Goal: Information Seeking & Learning: Learn about a topic

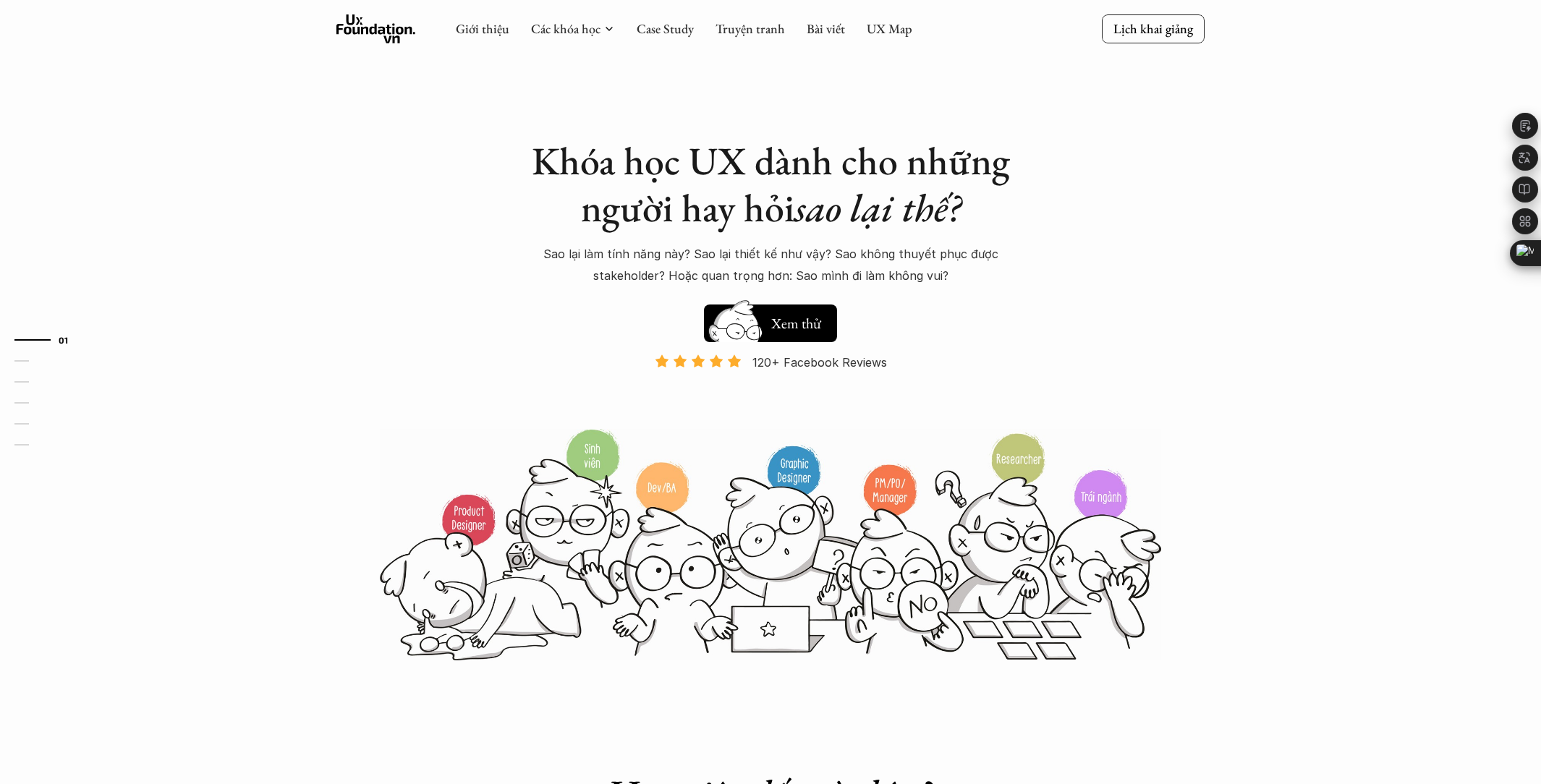
click at [602, 321] on div "Hay thôi Xem thử 120+ Facebook Reviews Và đang giảm dần do Facebook ra tính năn…" at bounding box center [770, 362] width 507 height 129
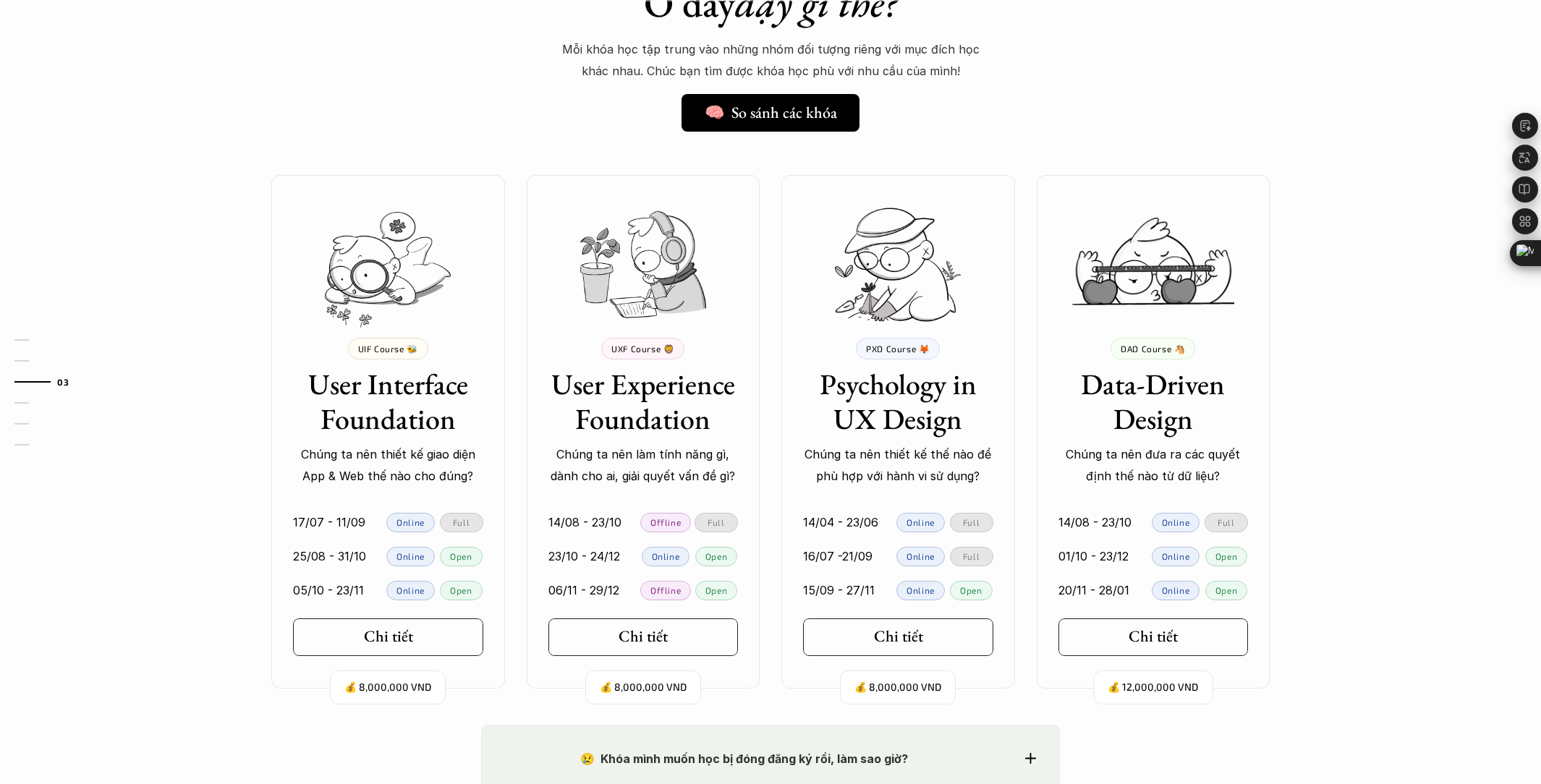
scroll to position [1176, 0]
click at [699, 386] on h3 "User Experience Foundation" at bounding box center [643, 400] width 190 height 70
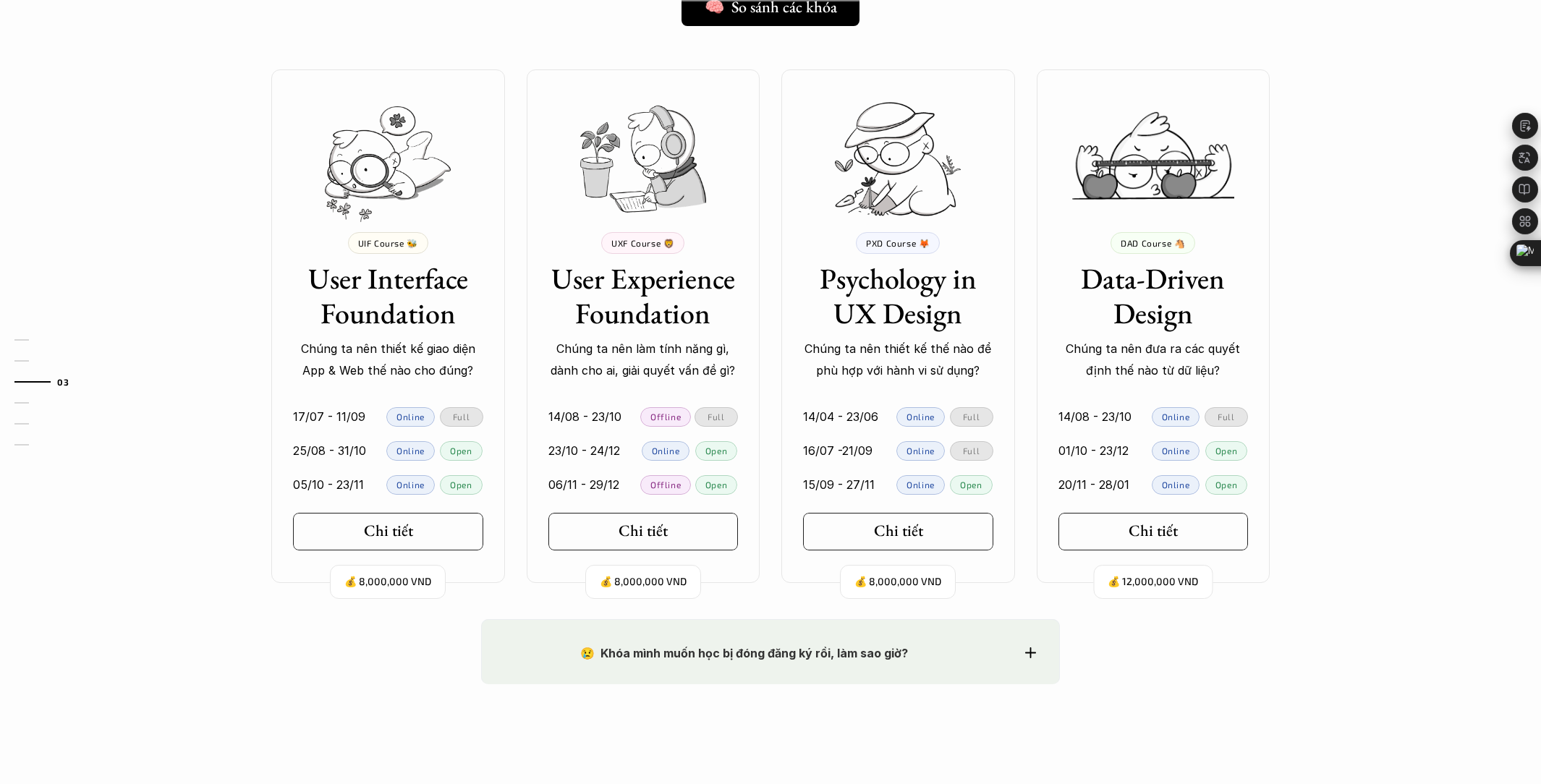
scroll to position [1284, 0]
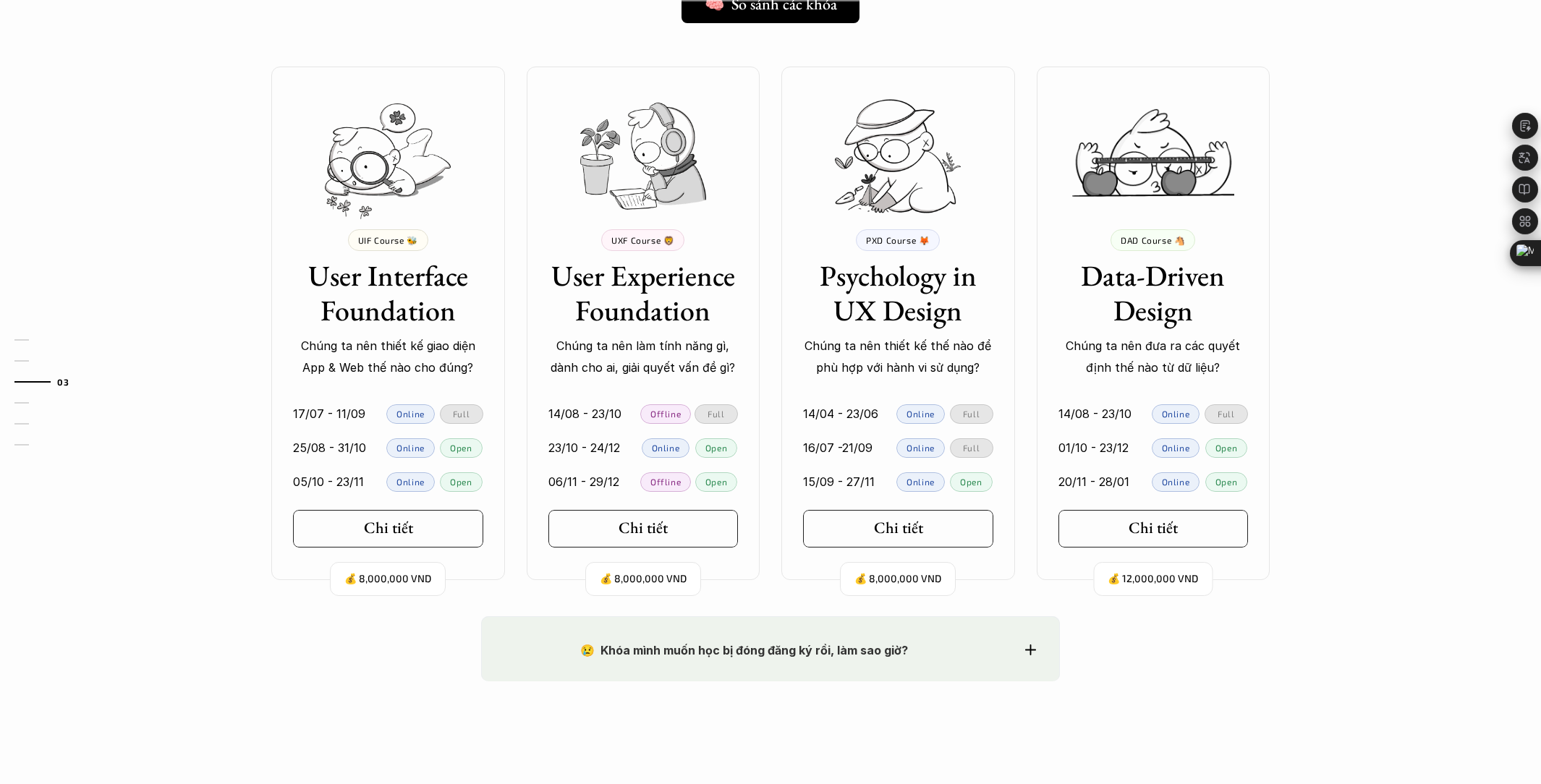
click at [669, 413] on p "Offline" at bounding box center [665, 413] width 31 height 10
click at [703, 411] on div "Full" at bounding box center [717, 414] width 44 height 20
click at [670, 439] on div "Online" at bounding box center [666, 448] width 49 height 20
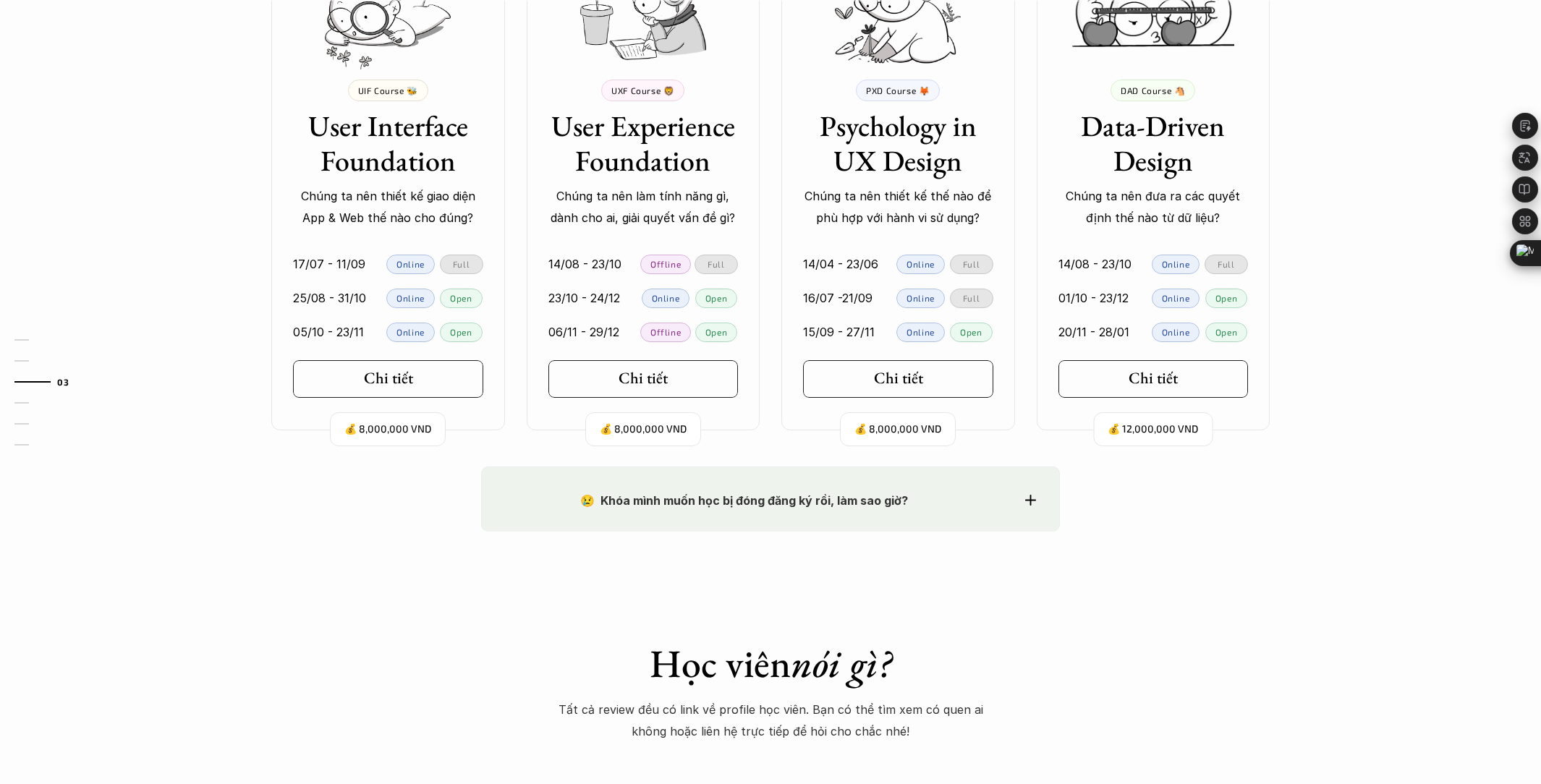
scroll to position [1565, 0]
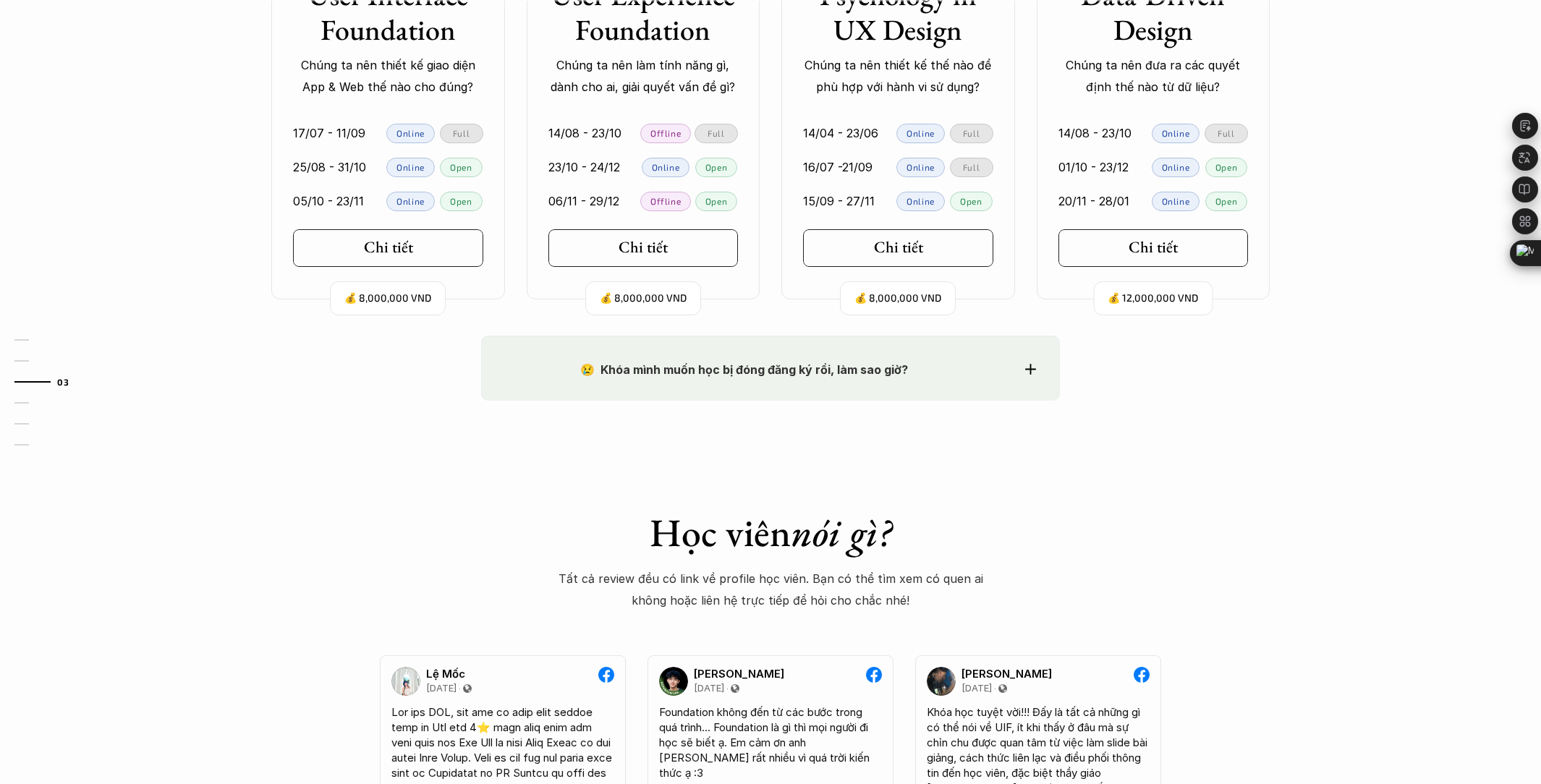
click at [682, 353] on div "😢 Khóa mình muốn học bị đóng đăng ký rồi, làm sao giờ? Chào bạn, Bọn mình rất t…" at bounding box center [770, 369] width 579 height 66
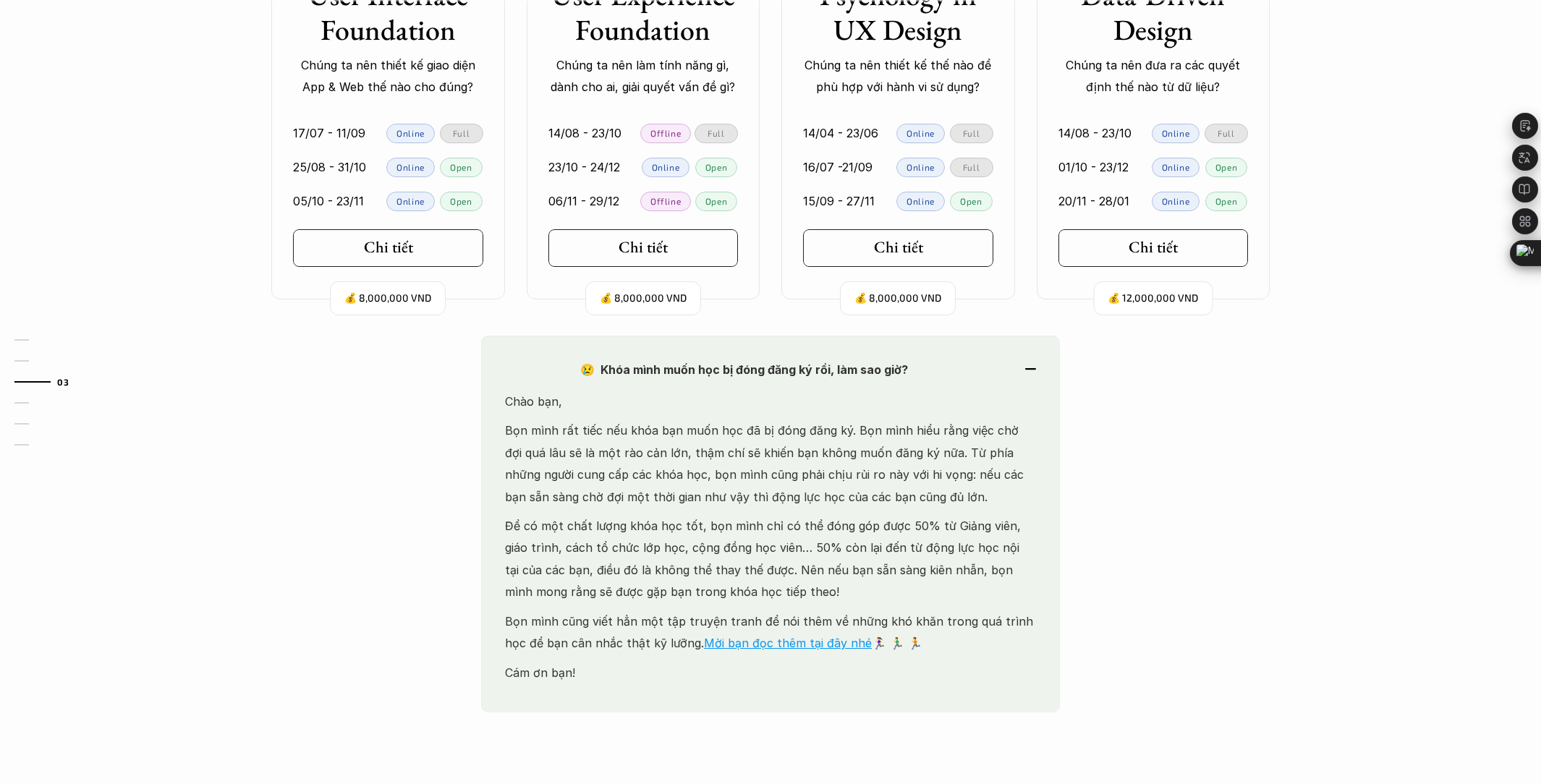
click at [682, 353] on div "😢 Khóa mình muốn học bị đóng đăng ký rồi, làm sao giờ? Chào bạn, Bọn mình rất t…" at bounding box center [770, 525] width 579 height 378
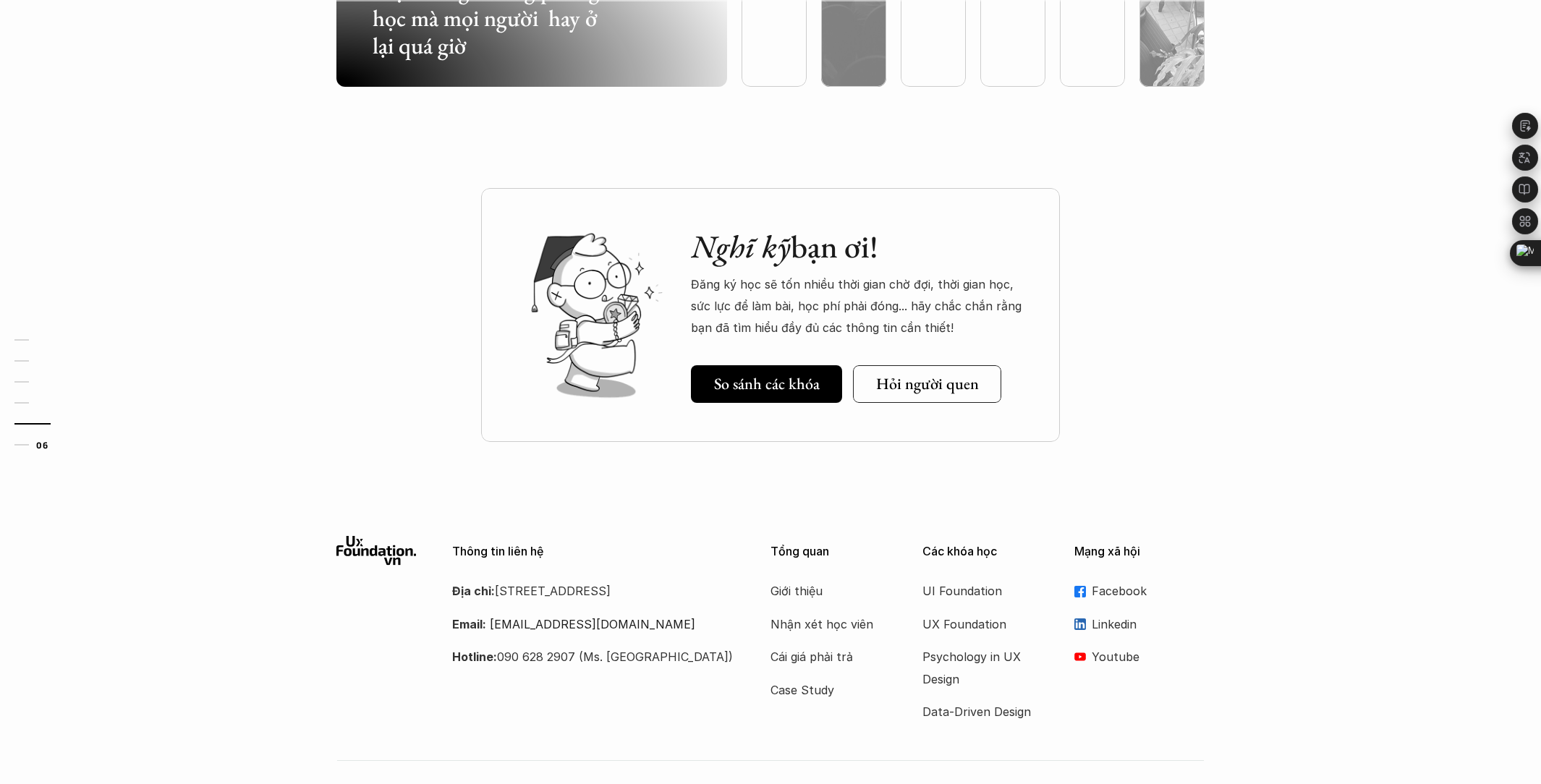
scroll to position [4276, 0]
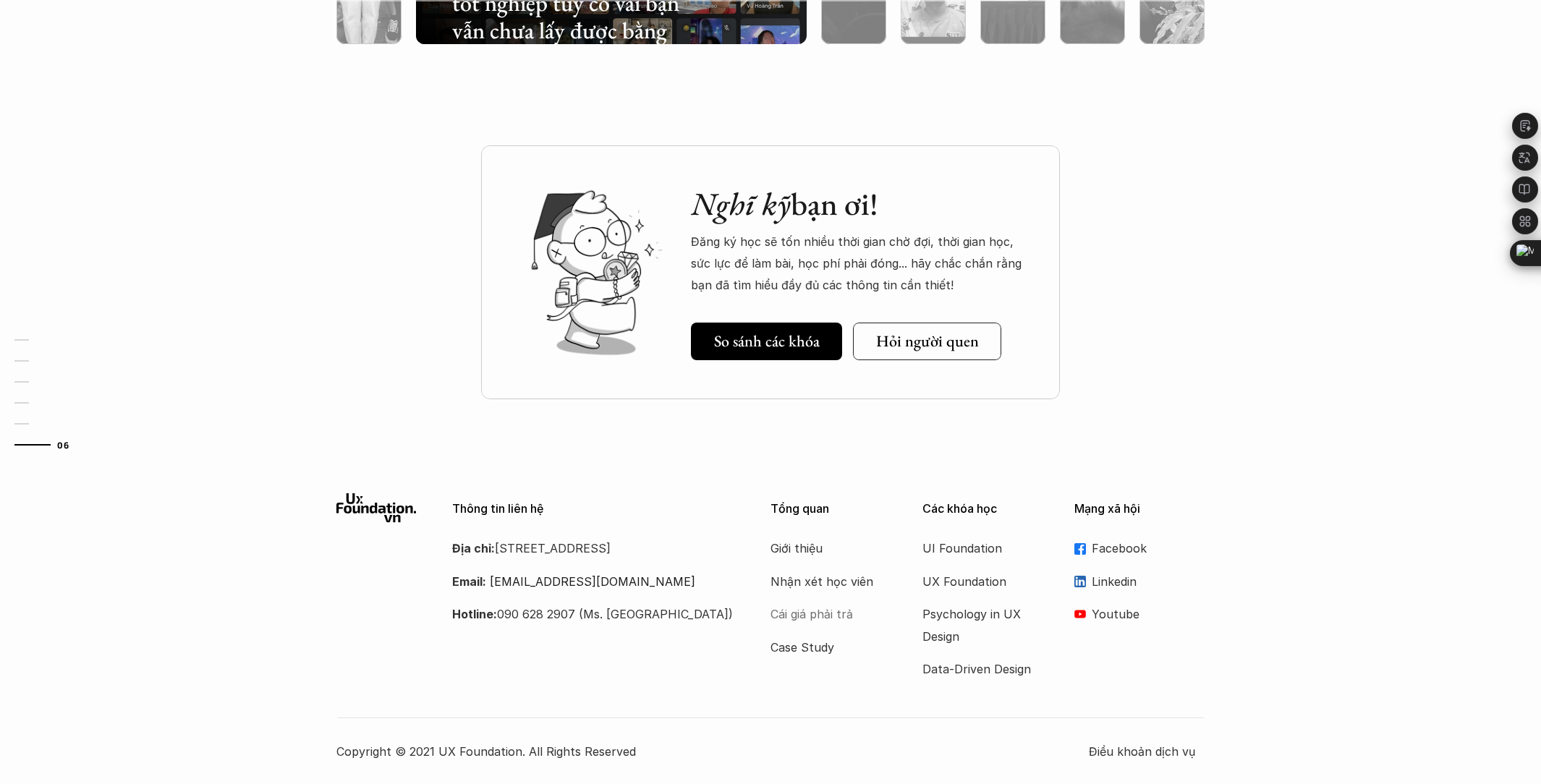
click at [799, 622] on p "Cái giá phải trả" at bounding box center [828, 614] width 115 height 22
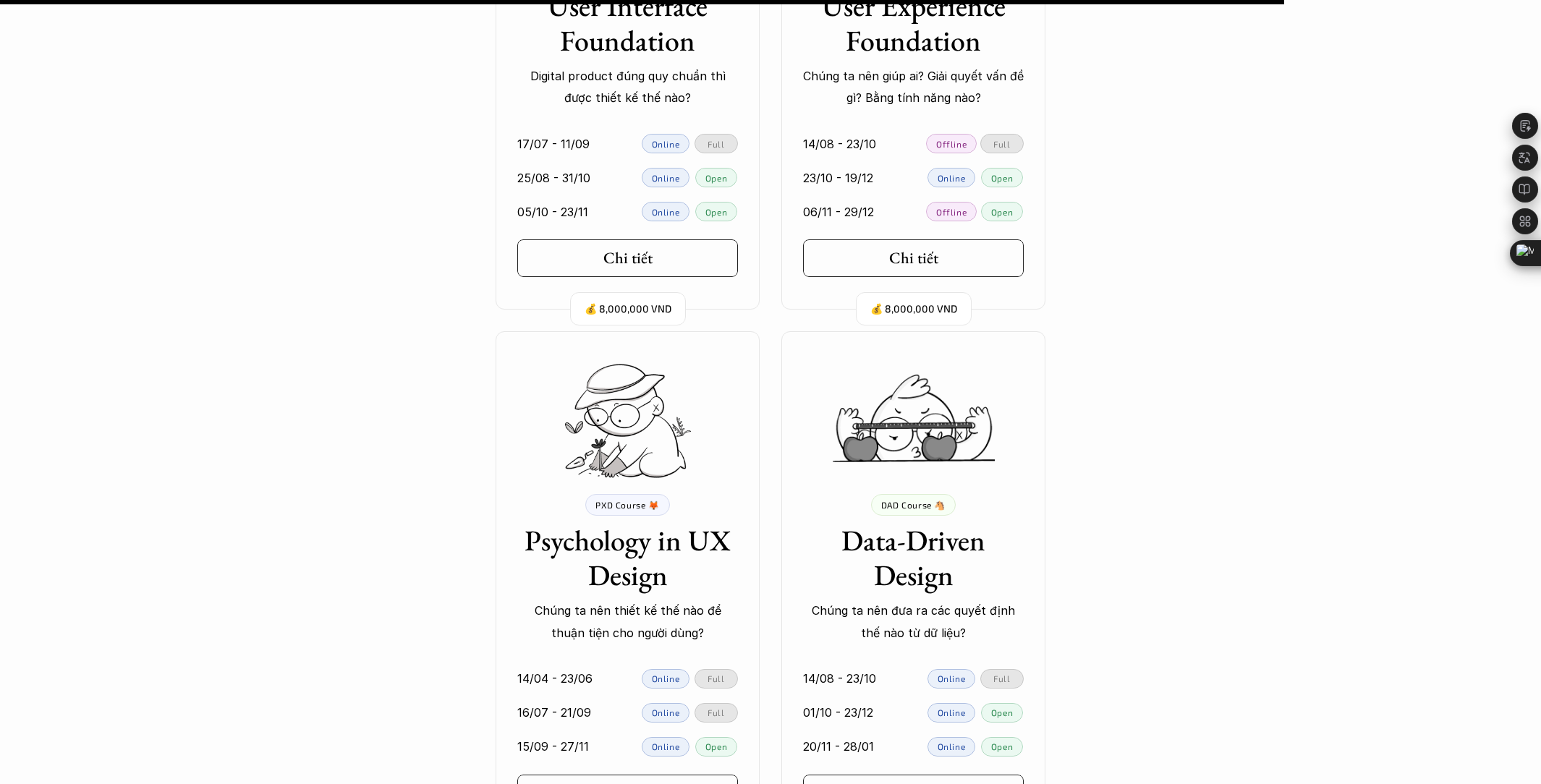
scroll to position [12797, 0]
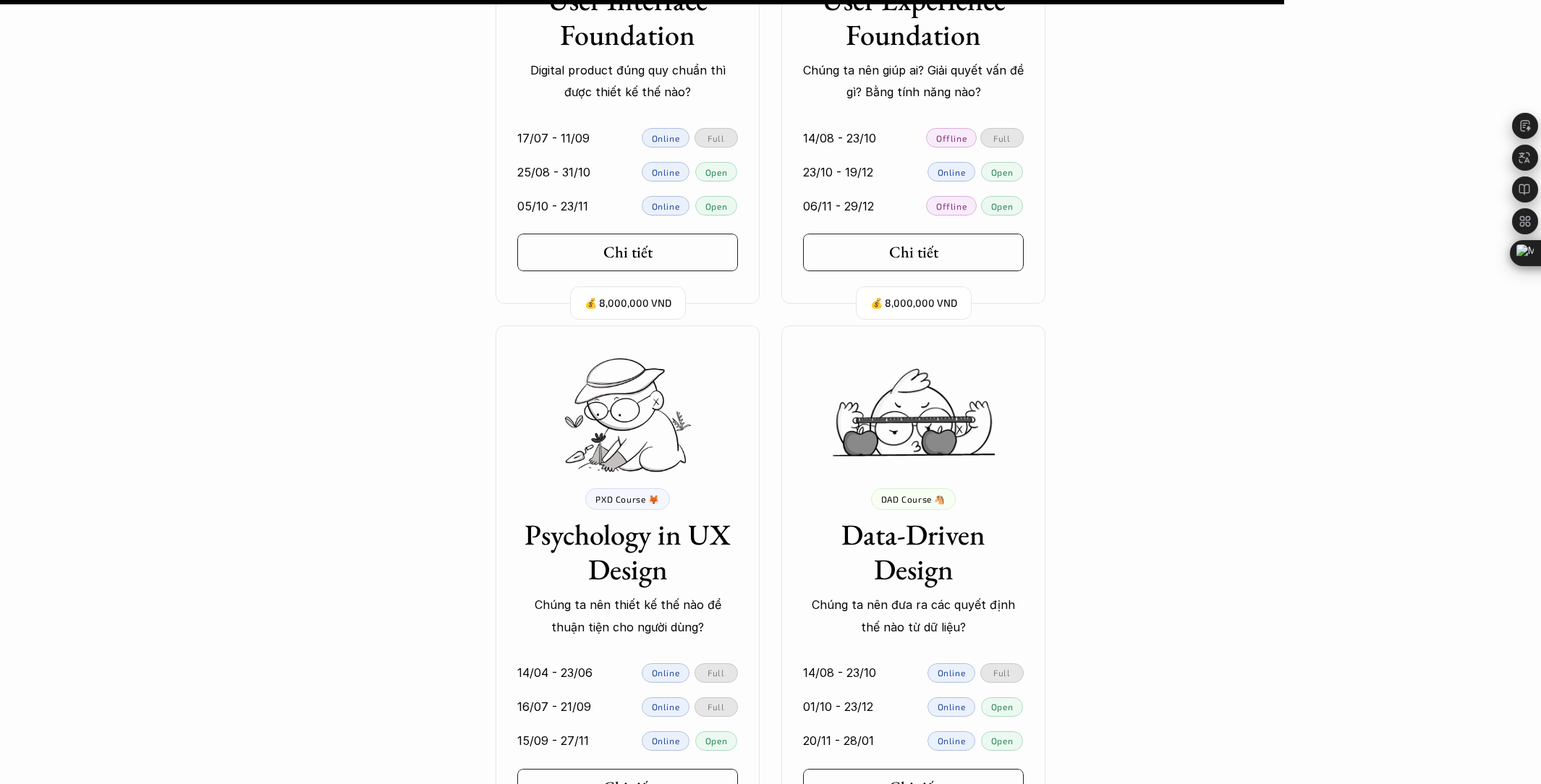
click at [471, 653] on div "💰 8,000,000 VND UIF Course 🐝 User Interface Foundation Digital product đúng quy…" at bounding box center [770, 315] width 869 height 1048
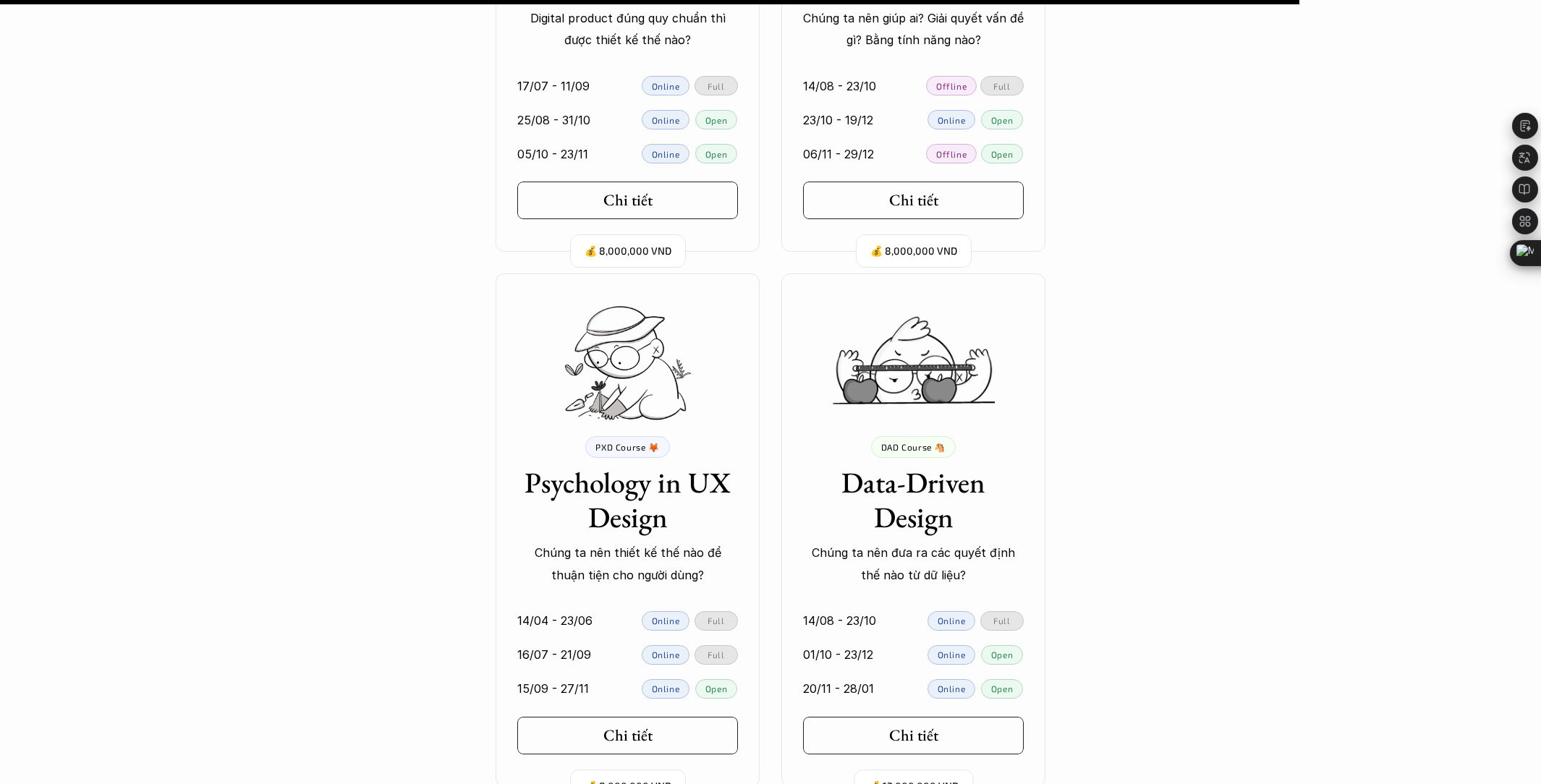
scroll to position [12741, 0]
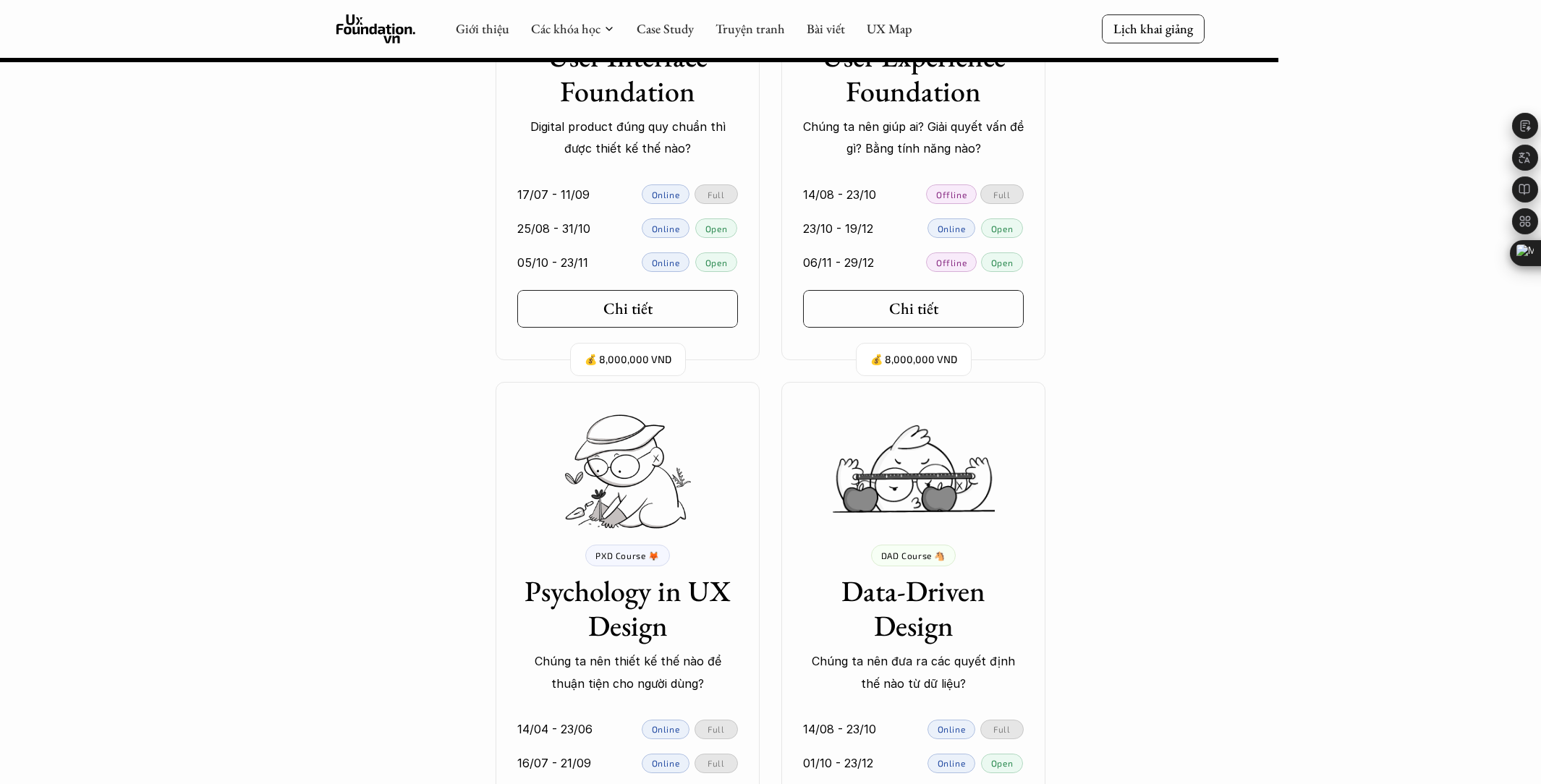
click at [588, 164] on div "💰 8,000,000 VND UIF Course 🐝 User Interface Foundation Digital product đúng quy…" at bounding box center [628, 103] width 264 height 514
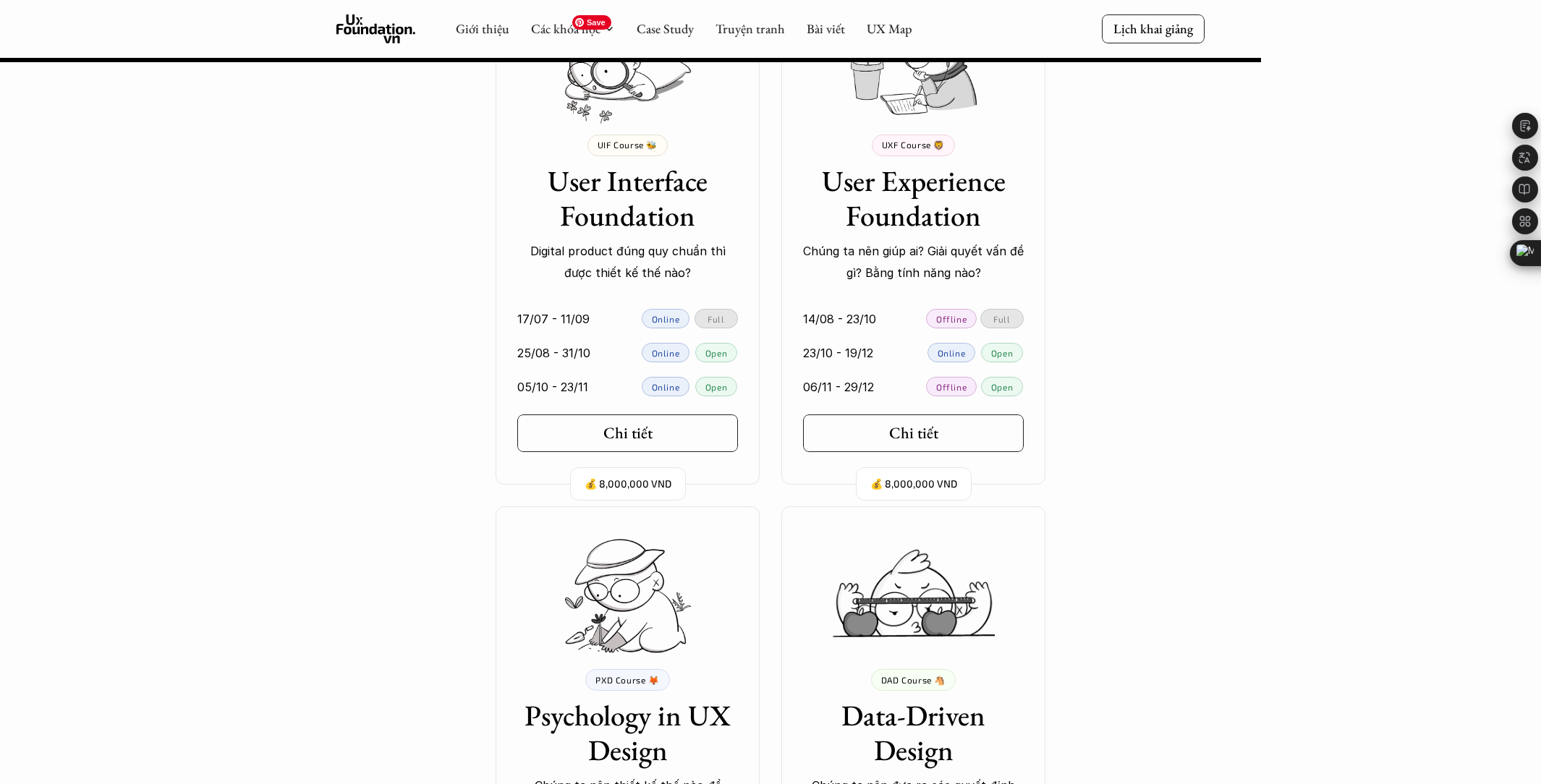
scroll to position [12488, 0]
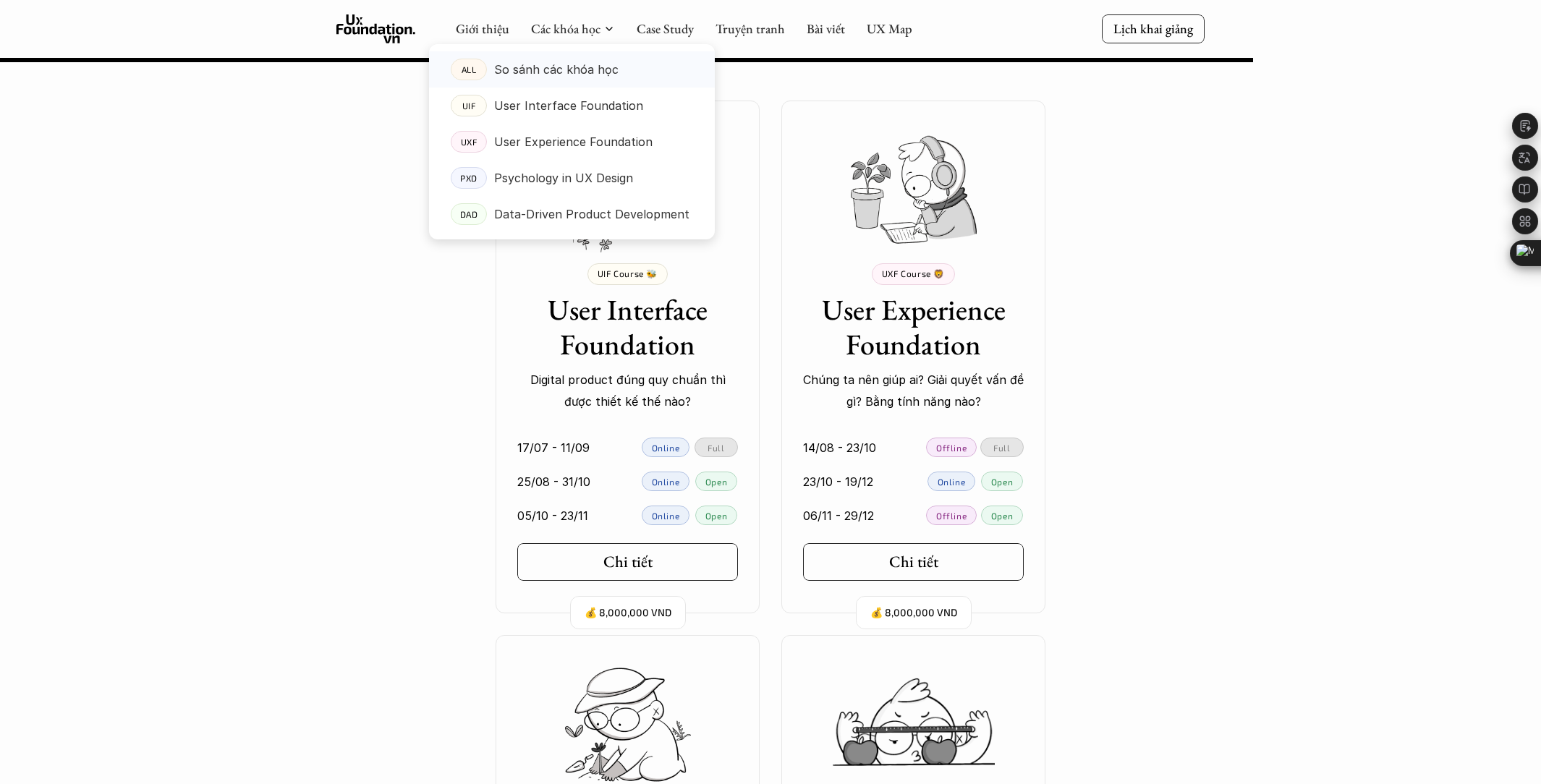
click at [586, 74] on p "So sánh các khóa học" at bounding box center [556, 70] width 124 height 22
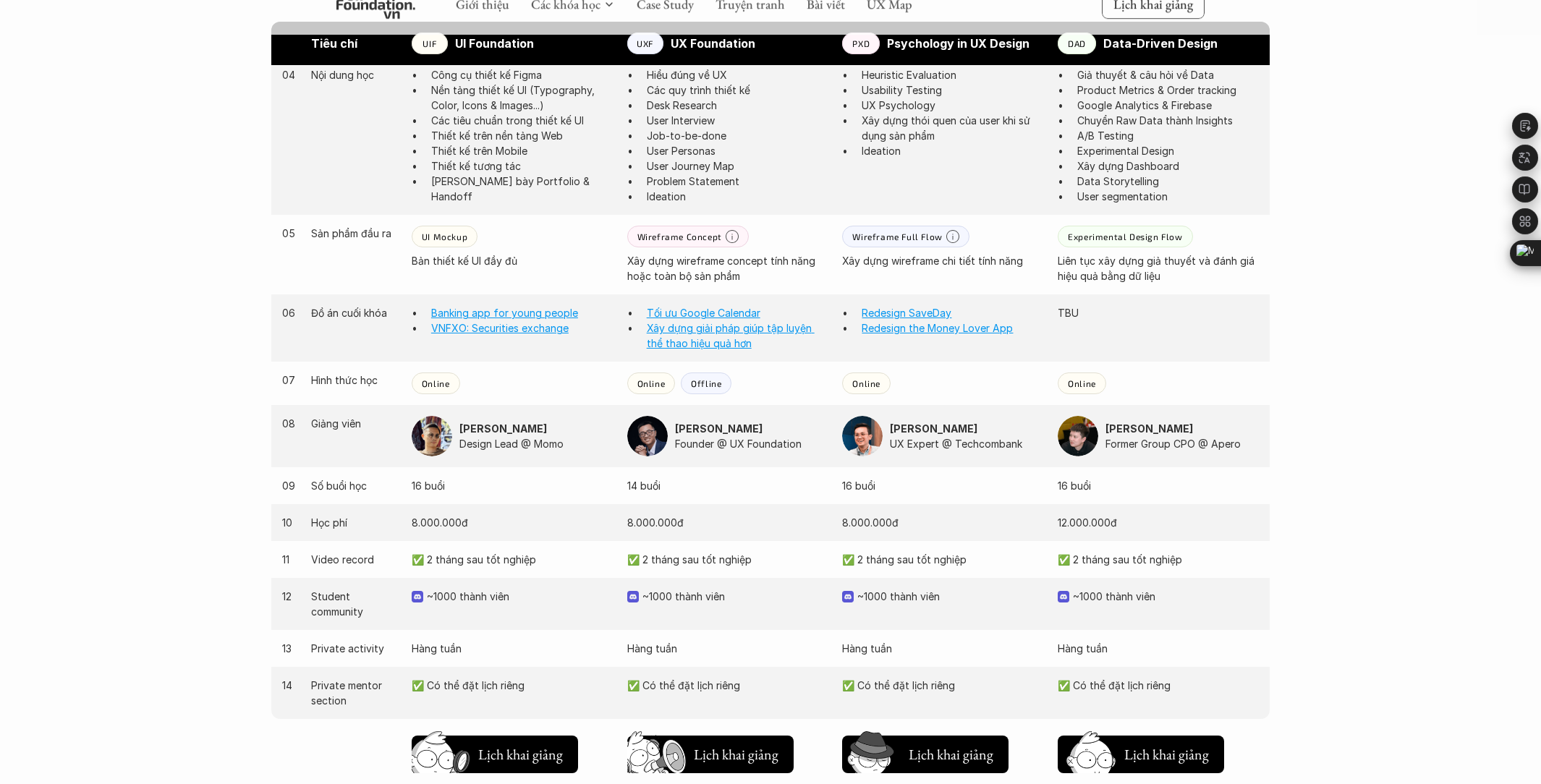
scroll to position [1281, 0]
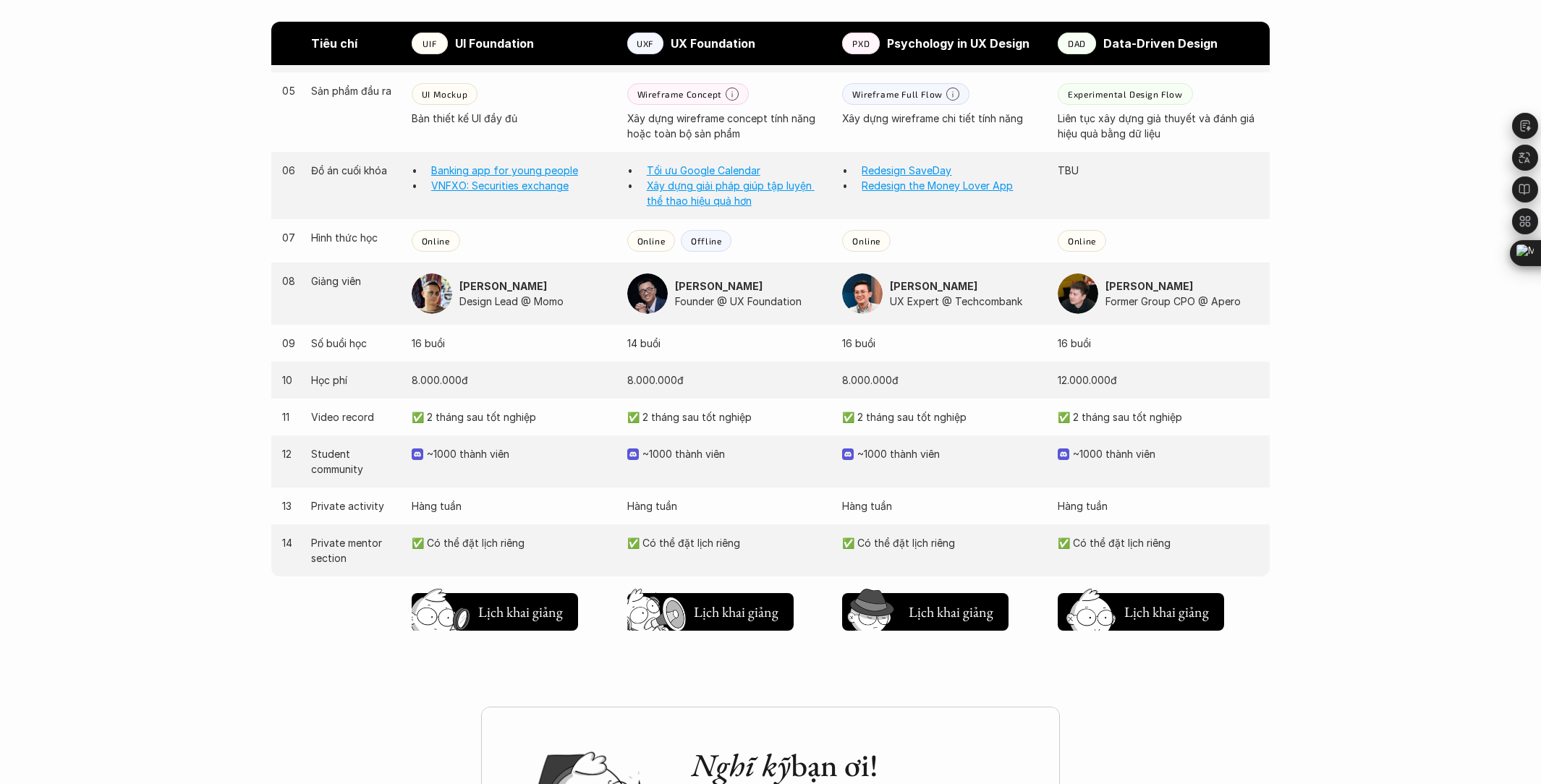
click at [775, 442] on div "12 Student community ~1000 thành viên ~1000 thành viên ~1000 thành viên ~1000 t…" at bounding box center [770, 461] width 999 height 52
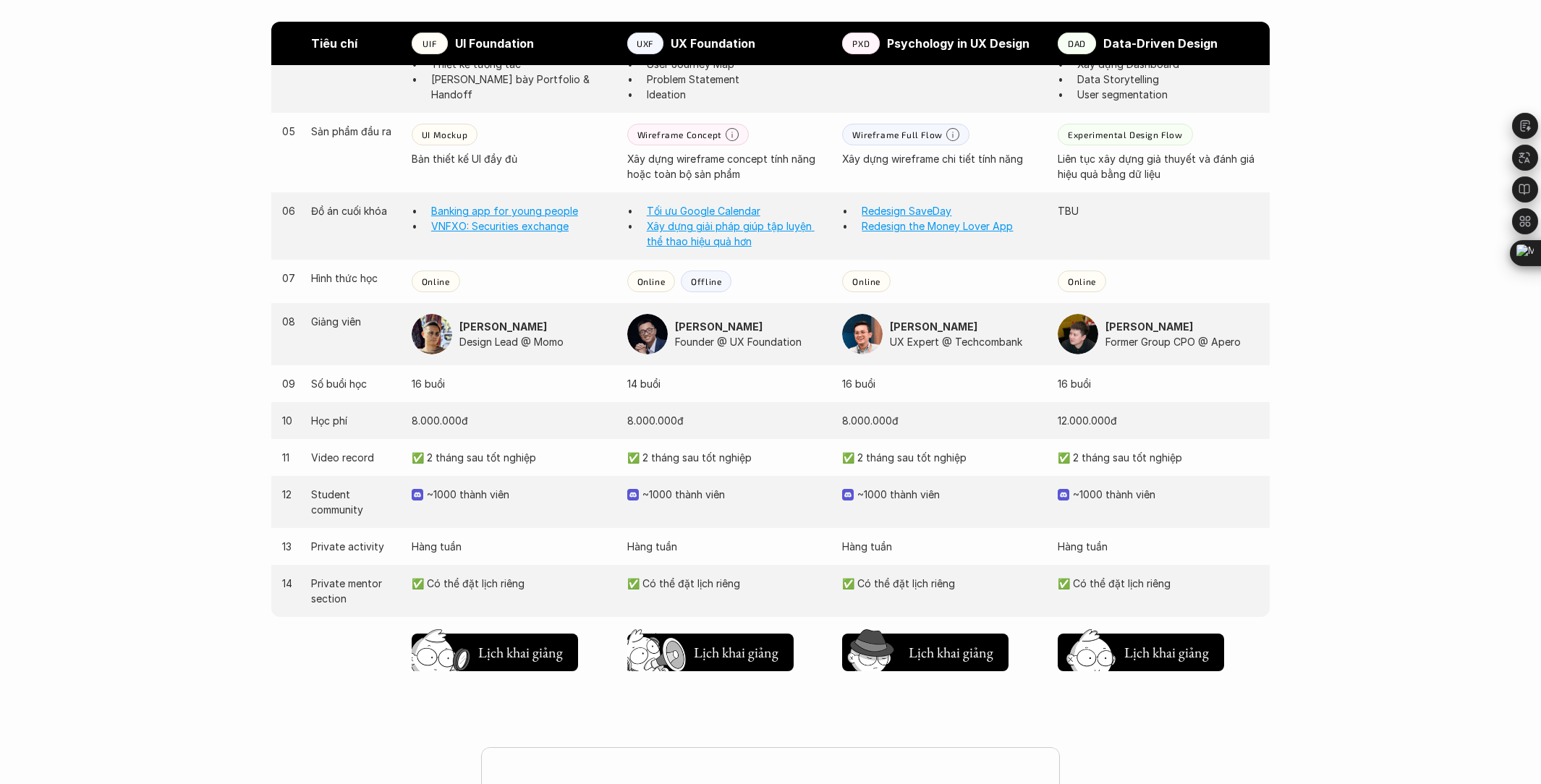
scroll to position [1301, 0]
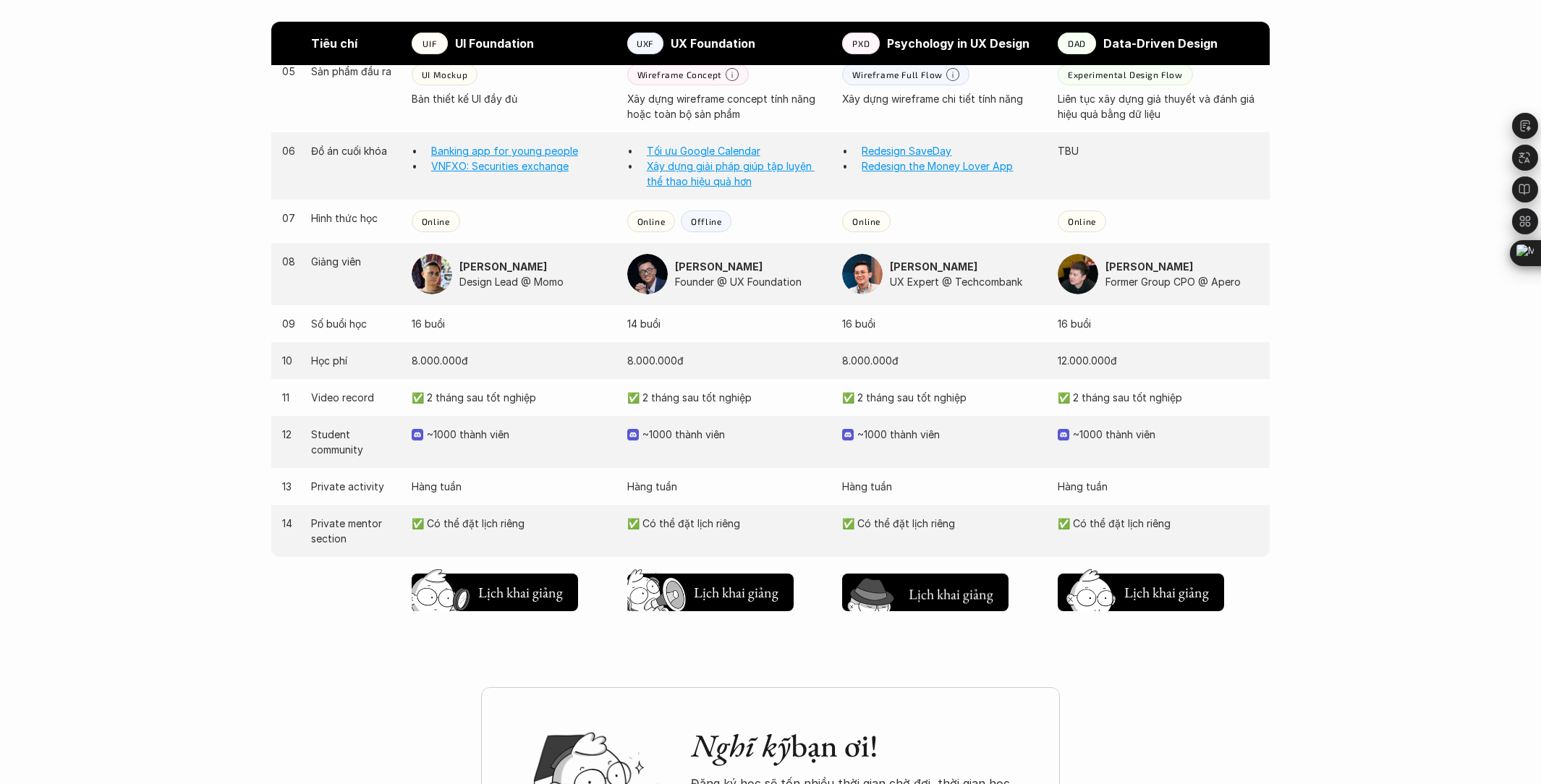
click at [913, 573] on button "Chờ hơi lâu Lịch khai giảng" at bounding box center [925, 592] width 166 height 38
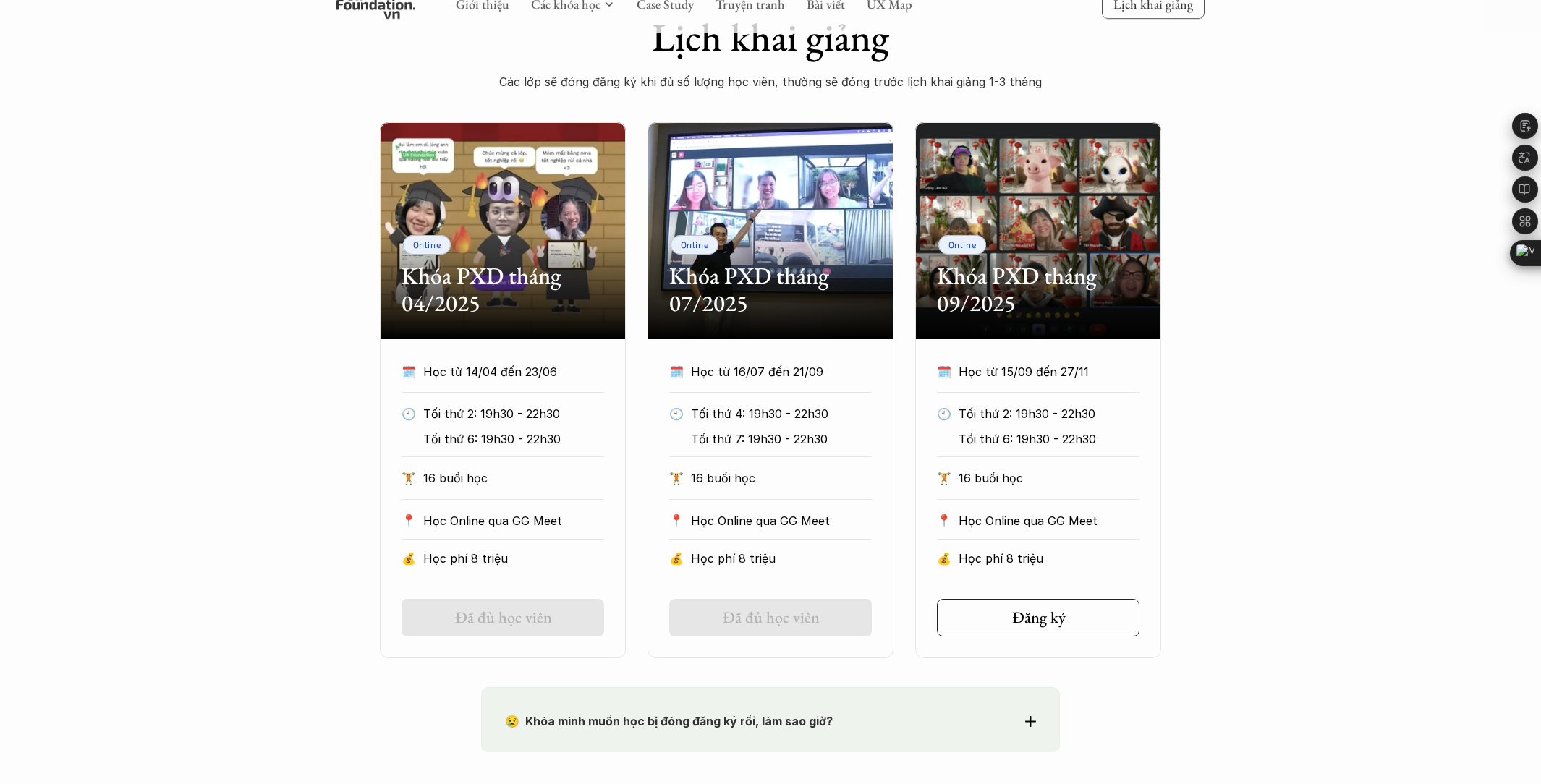
scroll to position [657, 0]
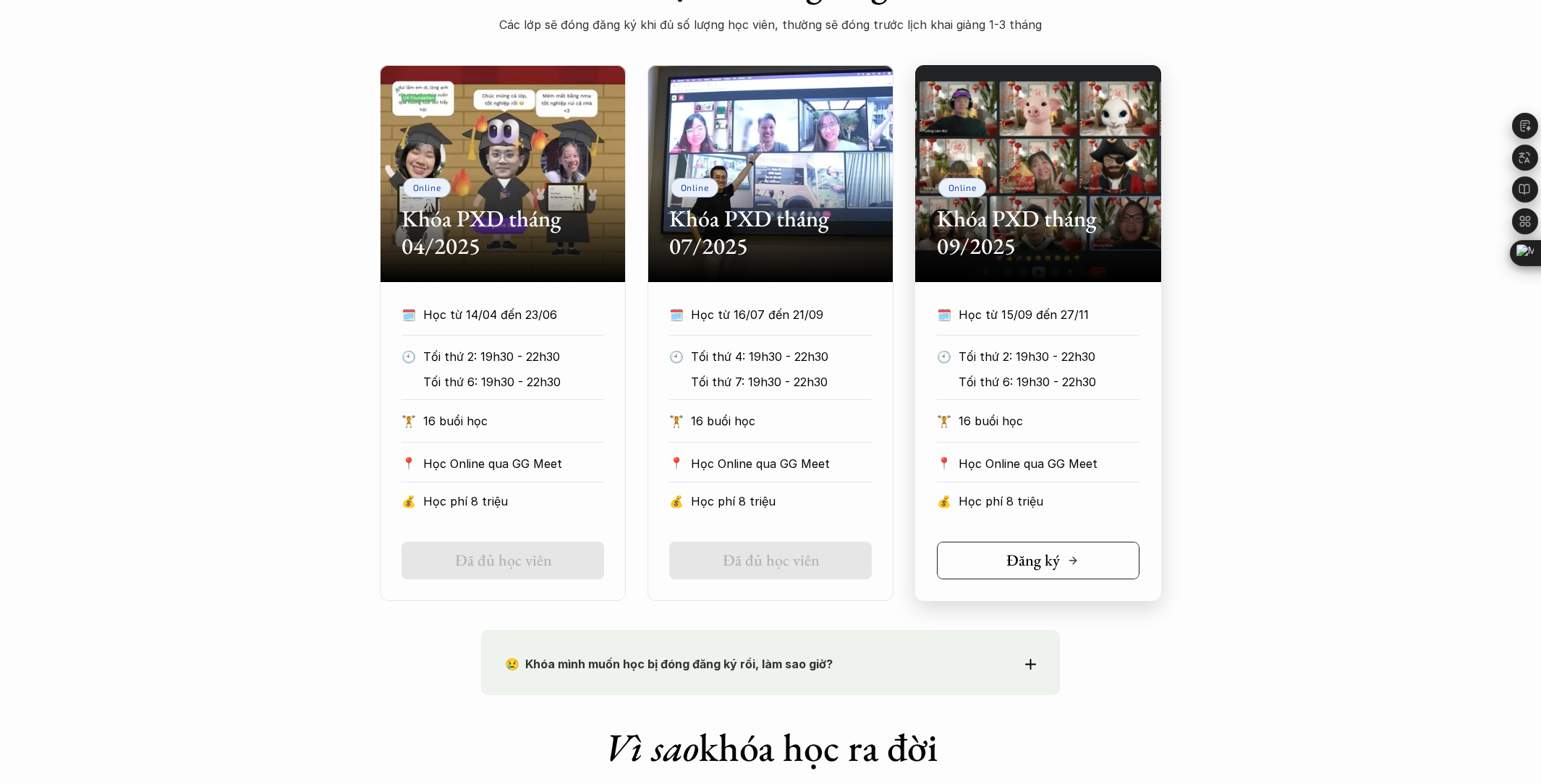
click at [1076, 557] on icon at bounding box center [1074, 560] width 12 height 12
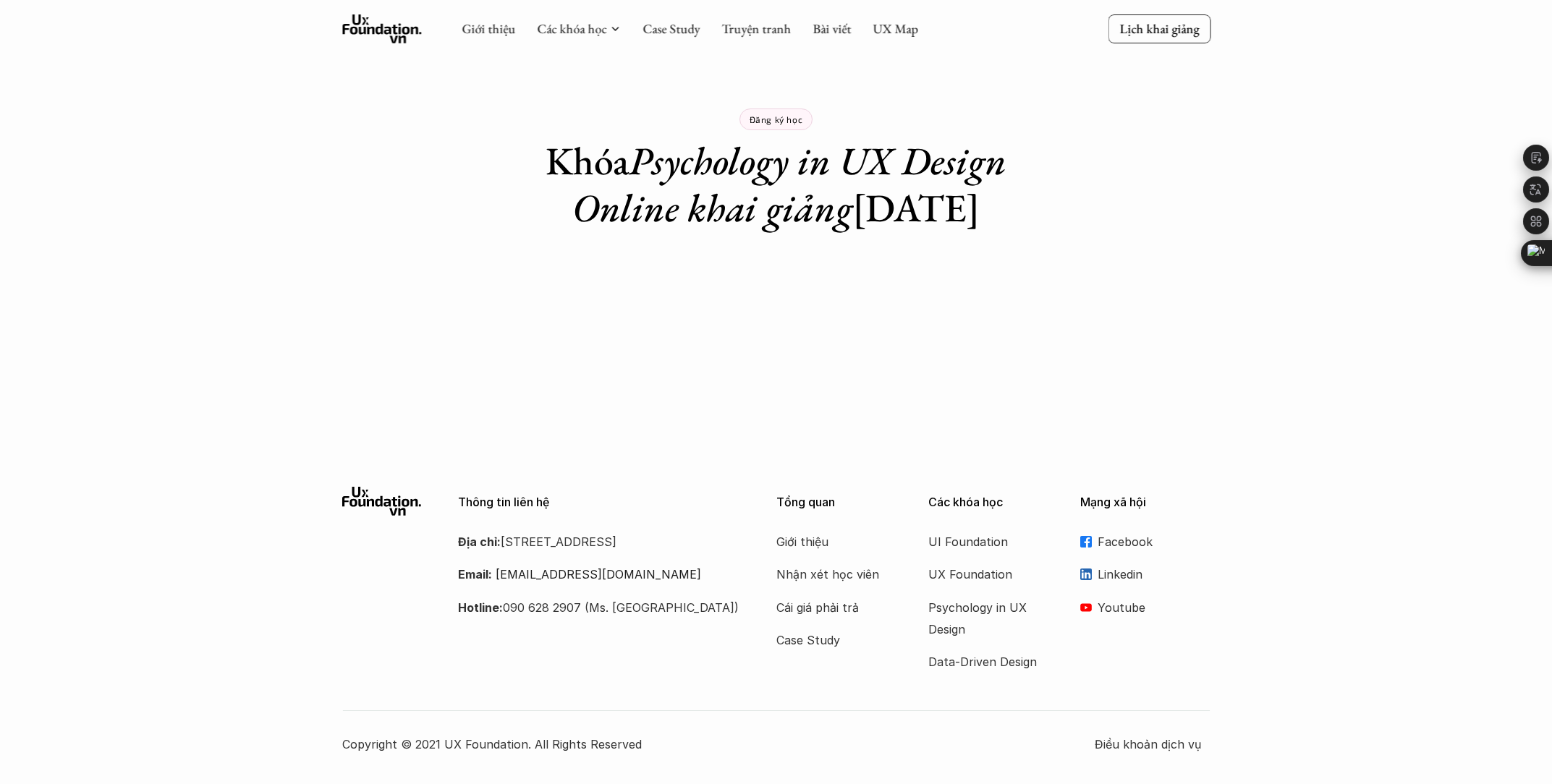
click at [826, 204] on h1 "Khóa Psychology in UX Design Online khai giảng [DATE]" at bounding box center [776, 184] width 507 height 94
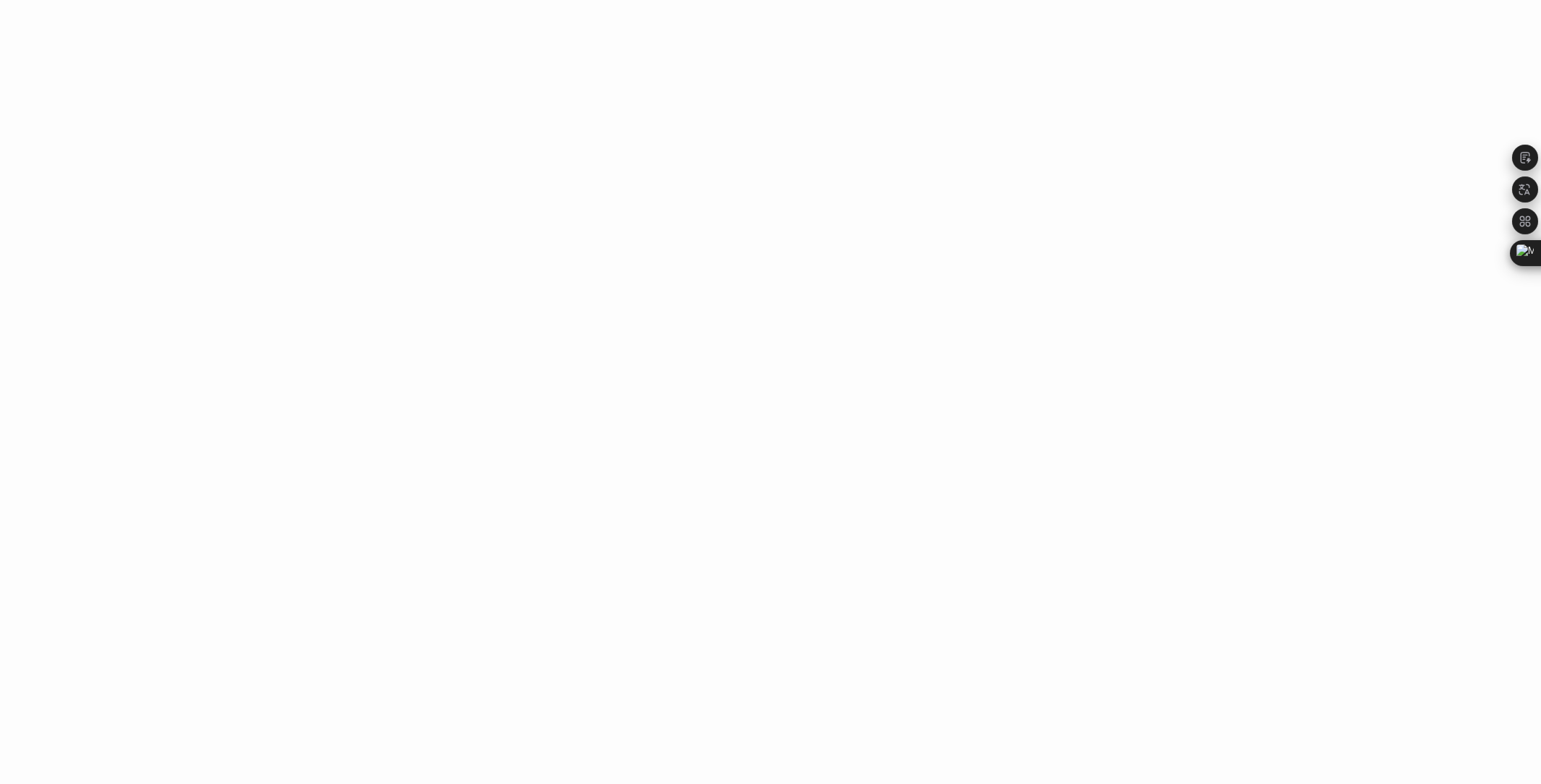
scroll to position [1391, 0]
click at [434, 484] on div "Giới thiệu Các khóa học Case Study Truyện tranh Bài viết UX Map Lịch khai giảng…" at bounding box center [770, 131] width 1541 height 3046
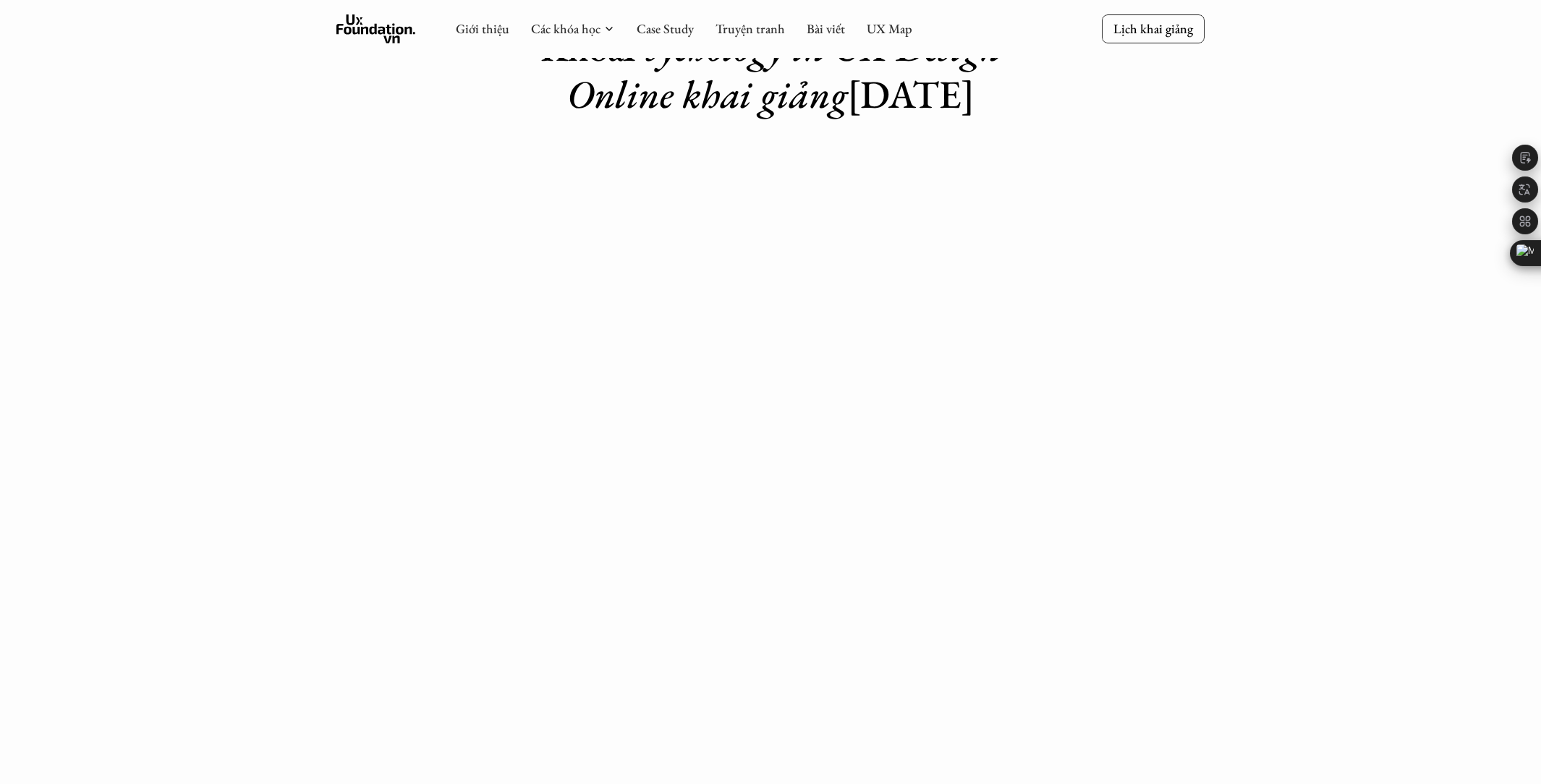
scroll to position [15, 0]
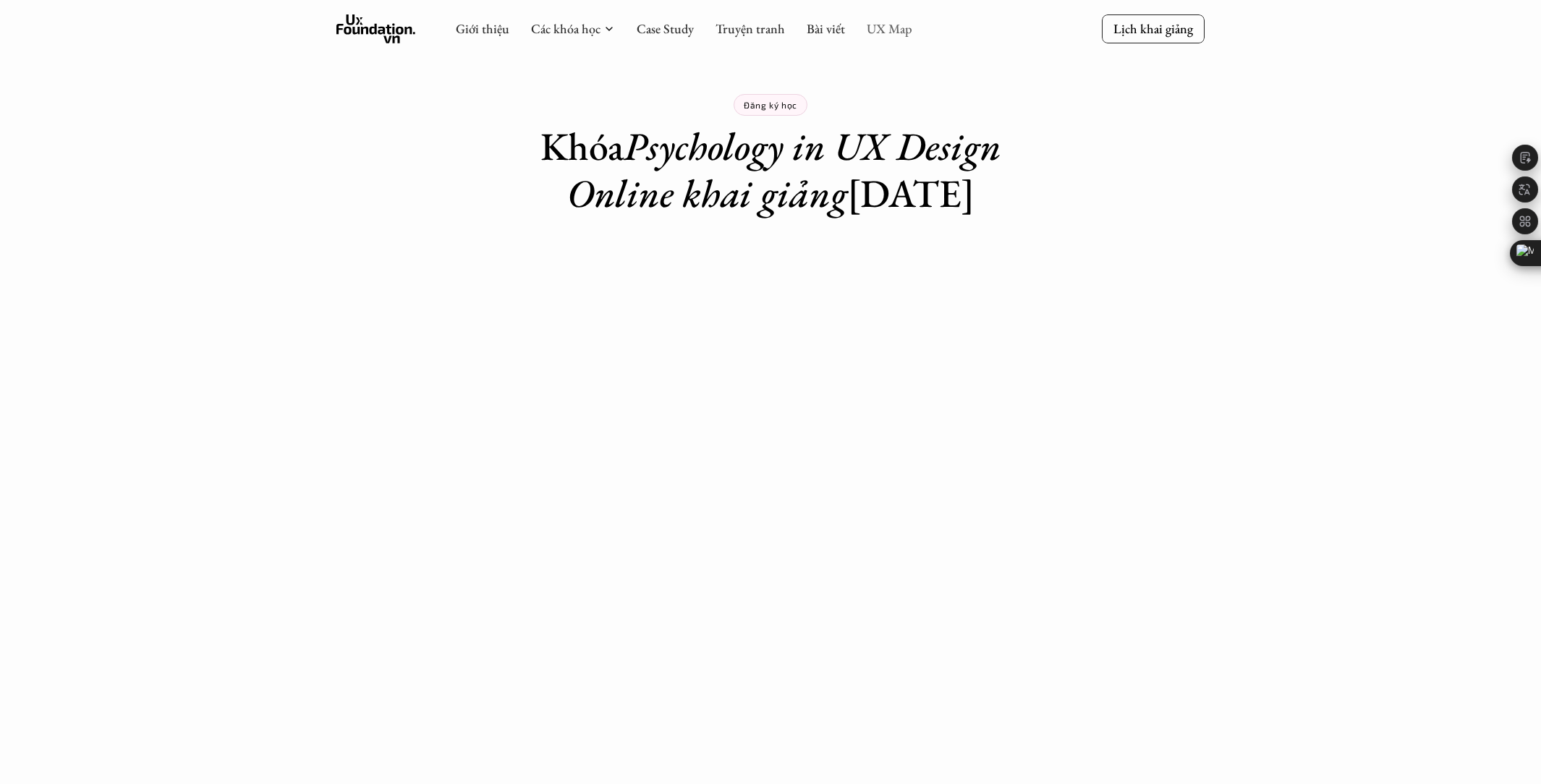
click at [885, 33] on link "UX Map" at bounding box center [890, 28] width 46 height 17
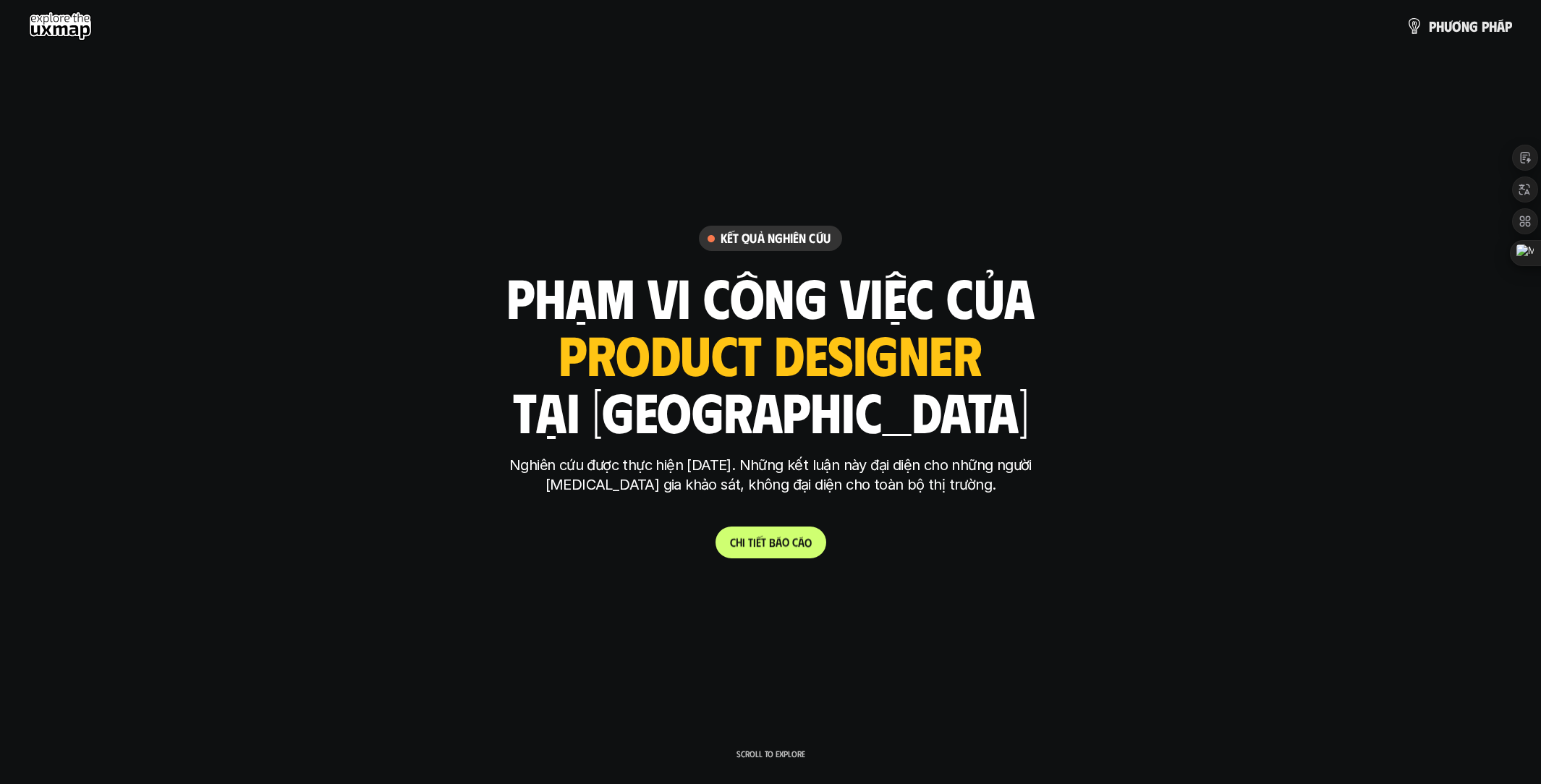
click at [806, 545] on p "C h i t i ế t b á o c á o" at bounding box center [770, 543] width 82 height 14
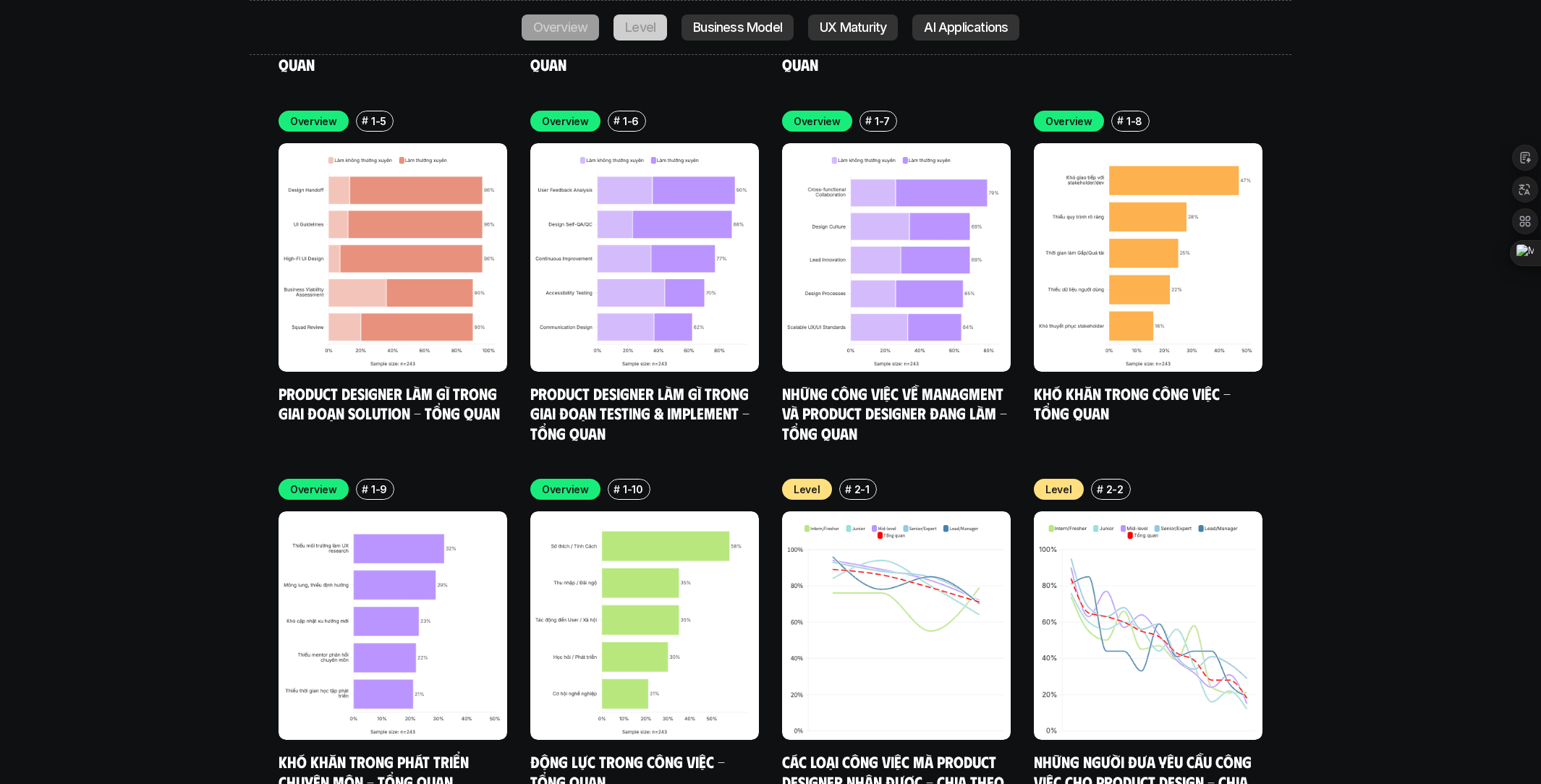
scroll to position [4930, 0]
